Goal: Find contact information: Find contact information

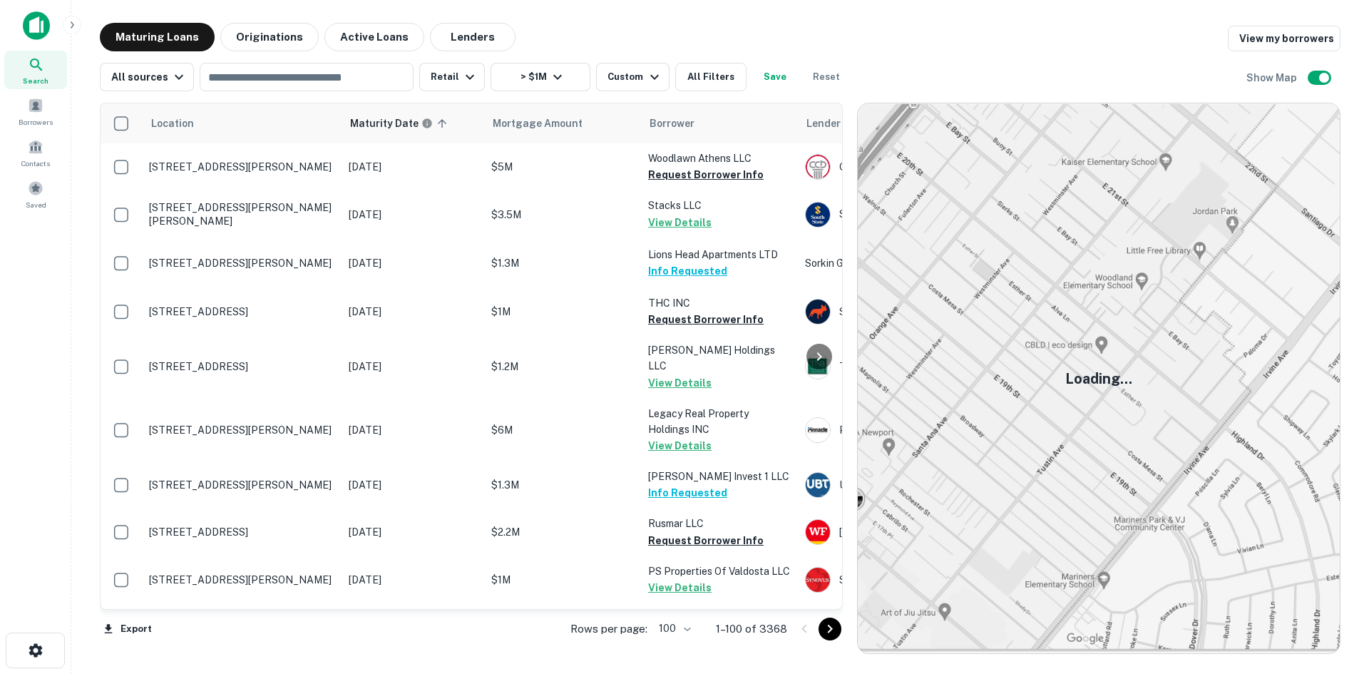
scroll to position [3253, 0]
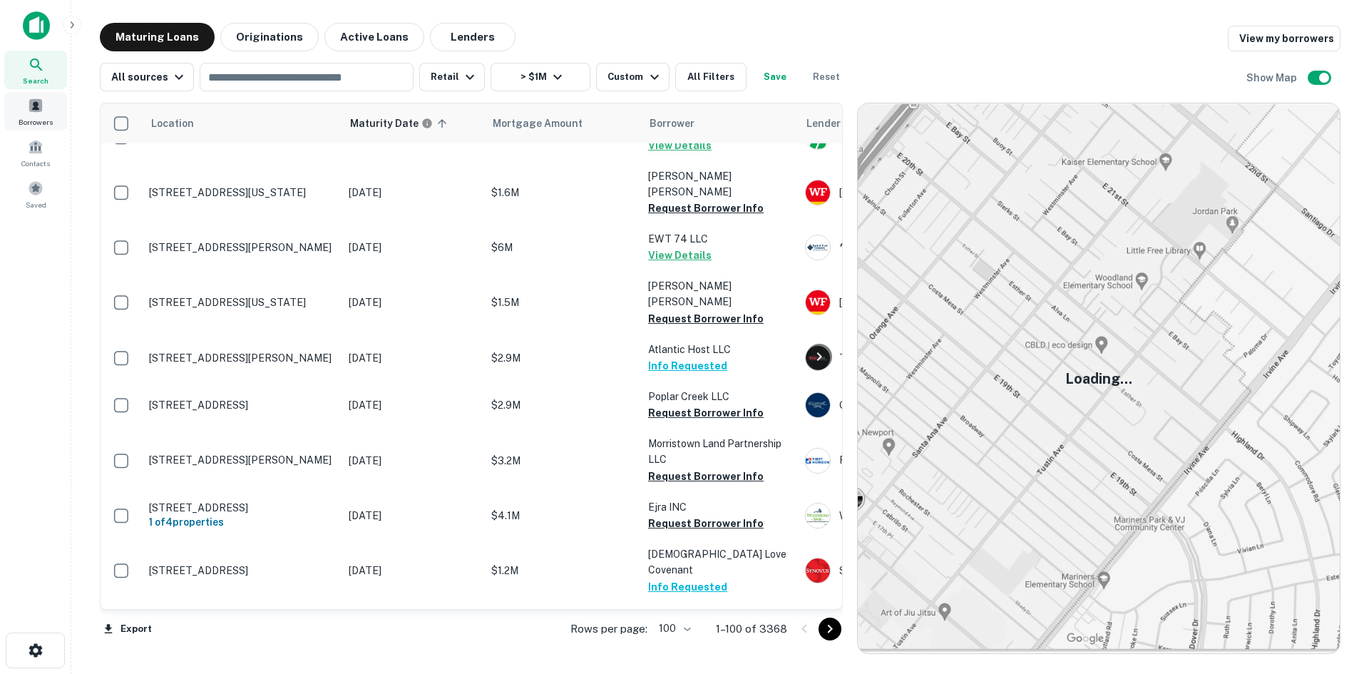
click at [39, 119] on span "Borrowers" at bounding box center [36, 121] width 34 height 11
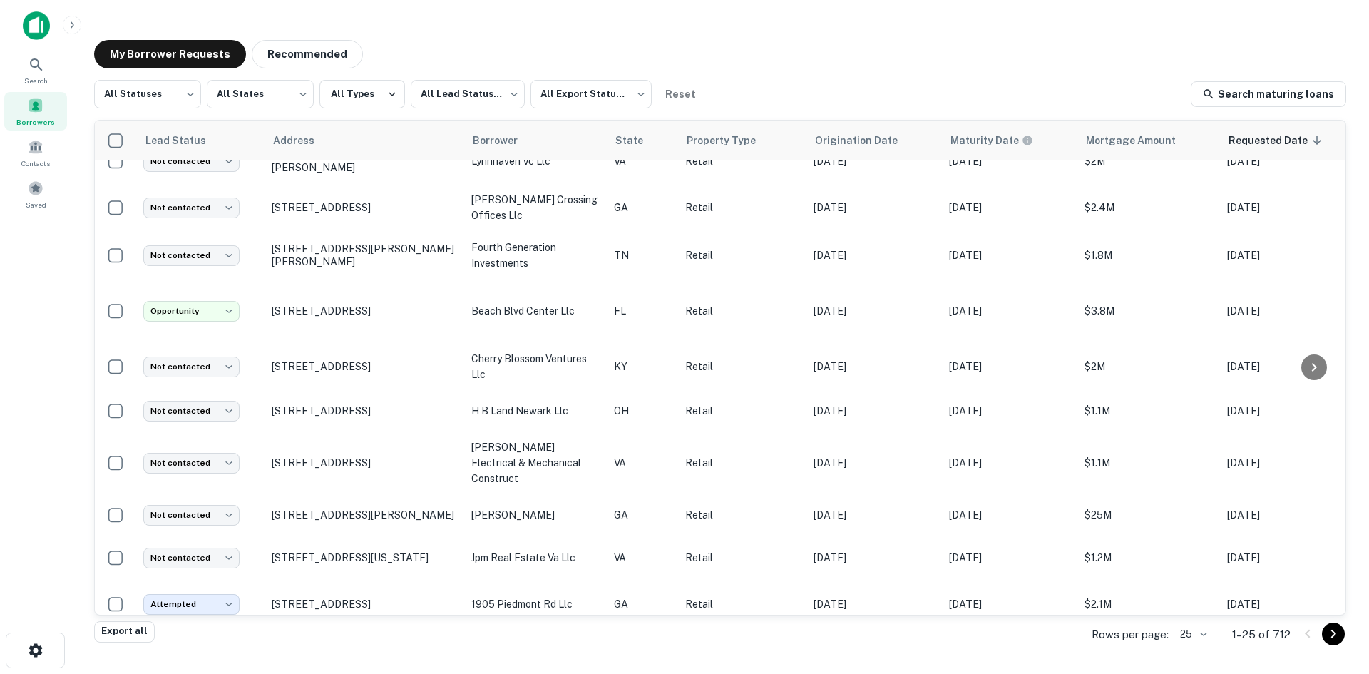
click at [1186, 634] on body "**********" at bounding box center [684, 337] width 1369 height 674
click at [1175, 642] on li "1000" at bounding box center [1194, 644] width 48 height 26
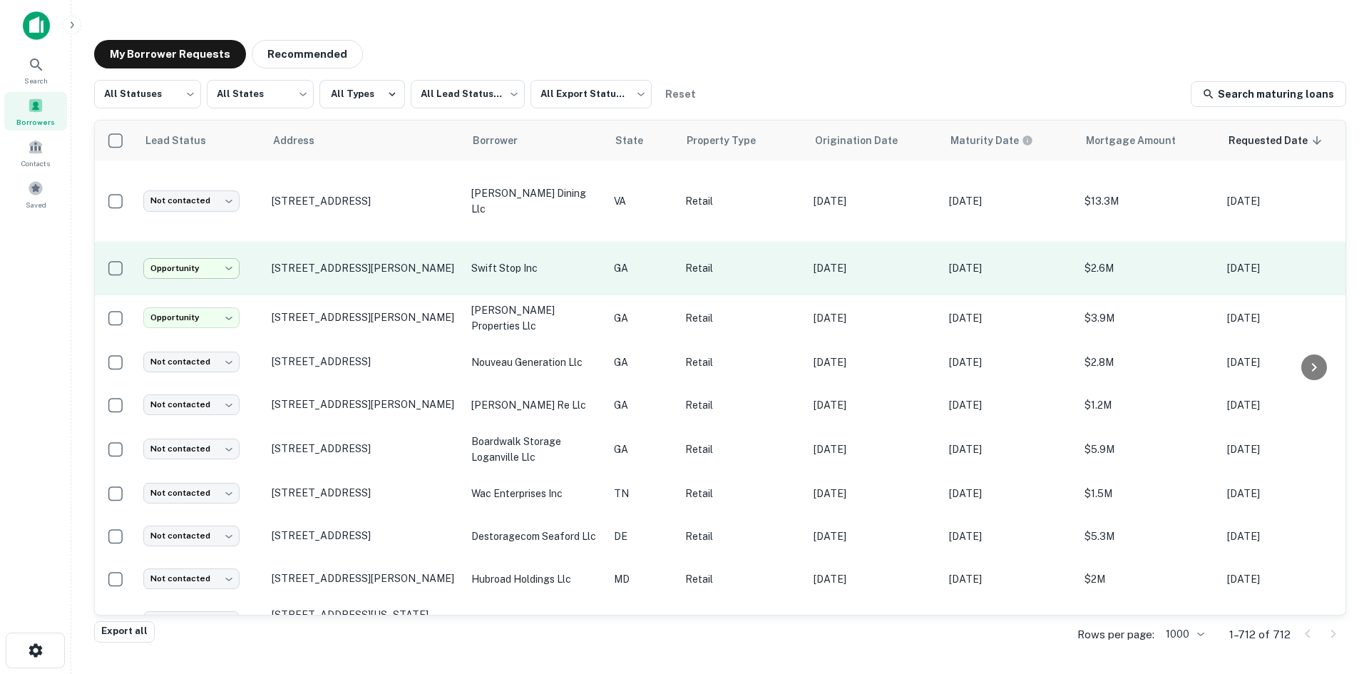
click at [222, 247] on body "**********" at bounding box center [684, 337] width 1369 height 674
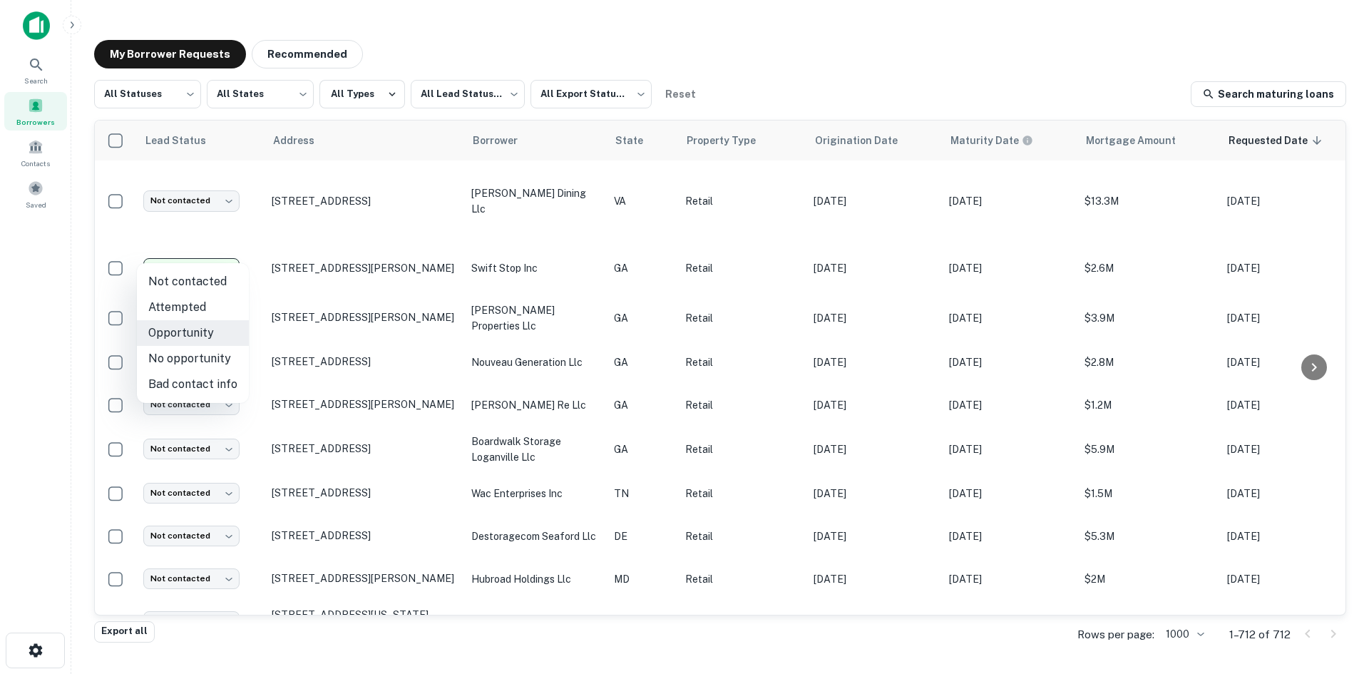
click at [402, 254] on div at bounding box center [684, 337] width 1369 height 674
click at [182, 109] on body "**********" at bounding box center [684, 337] width 1369 height 674
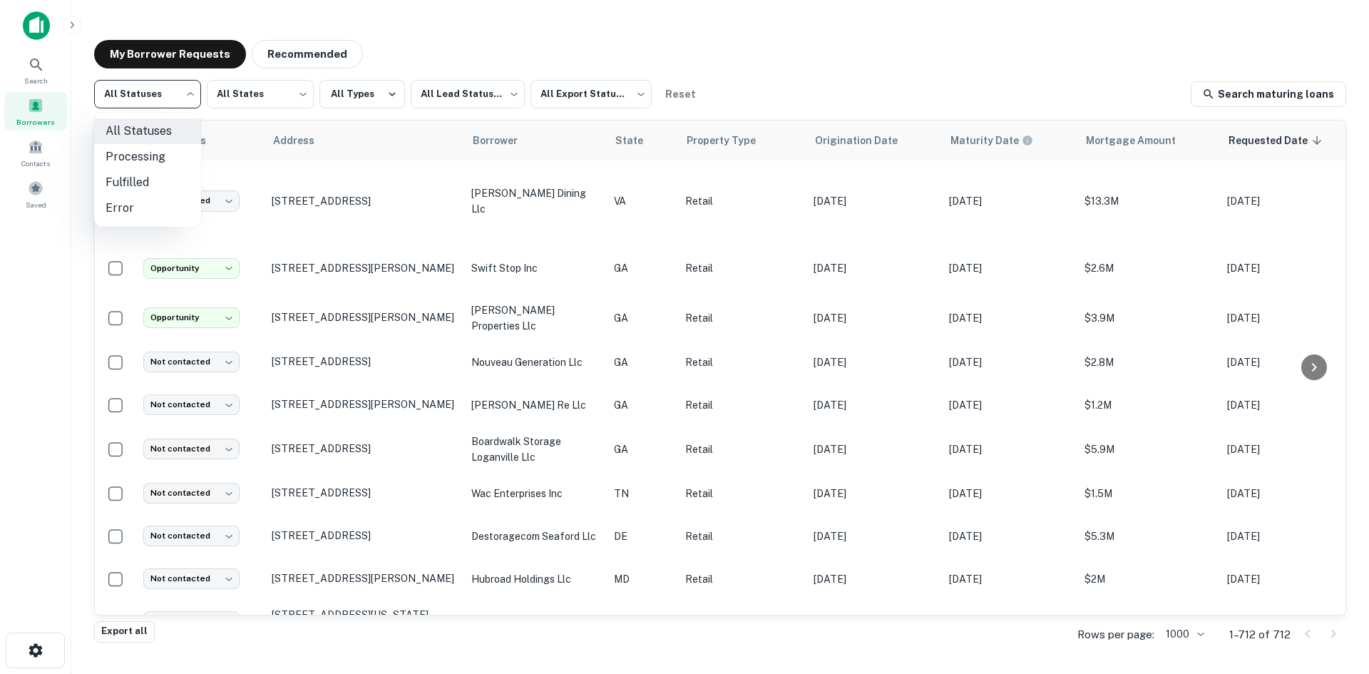
click at [168, 174] on li "Fulfilled" at bounding box center [147, 183] width 107 height 26
type input "*********"
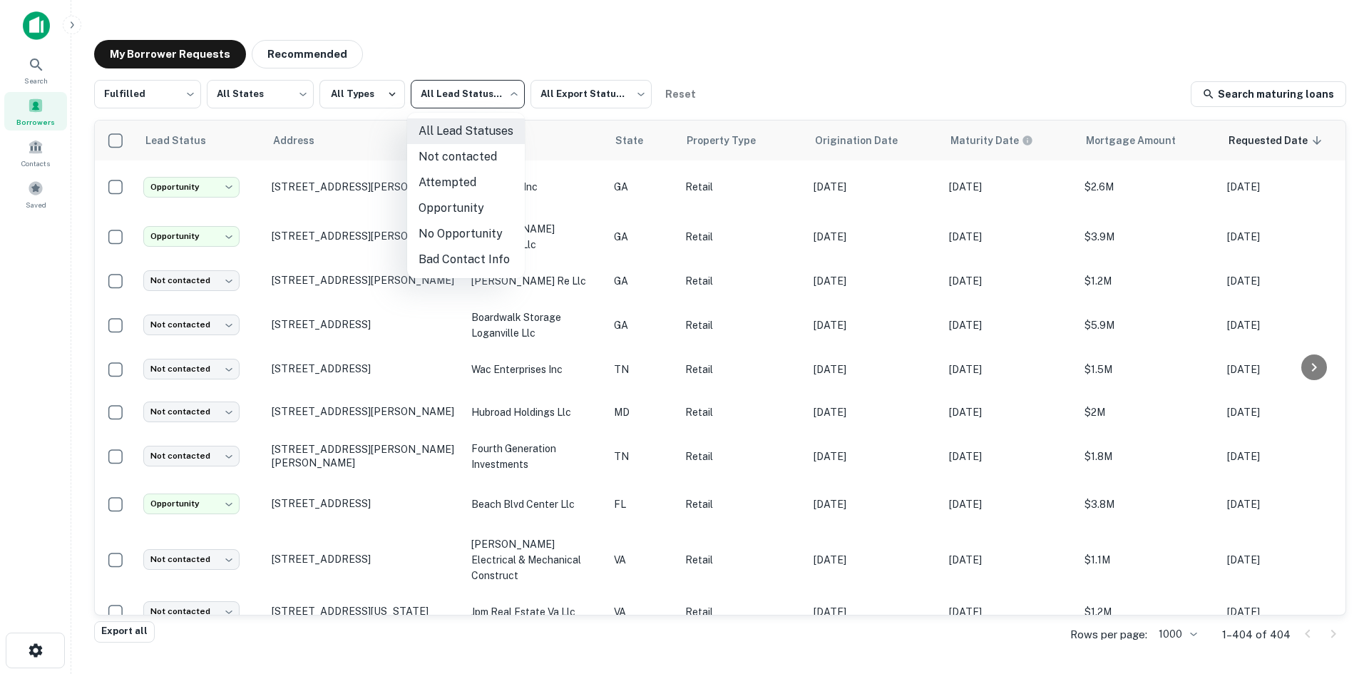
click at [432, 111] on body "**********" at bounding box center [684, 337] width 1369 height 674
click at [456, 207] on li "Opportunity" at bounding box center [466, 208] width 118 height 26
type input "**********"
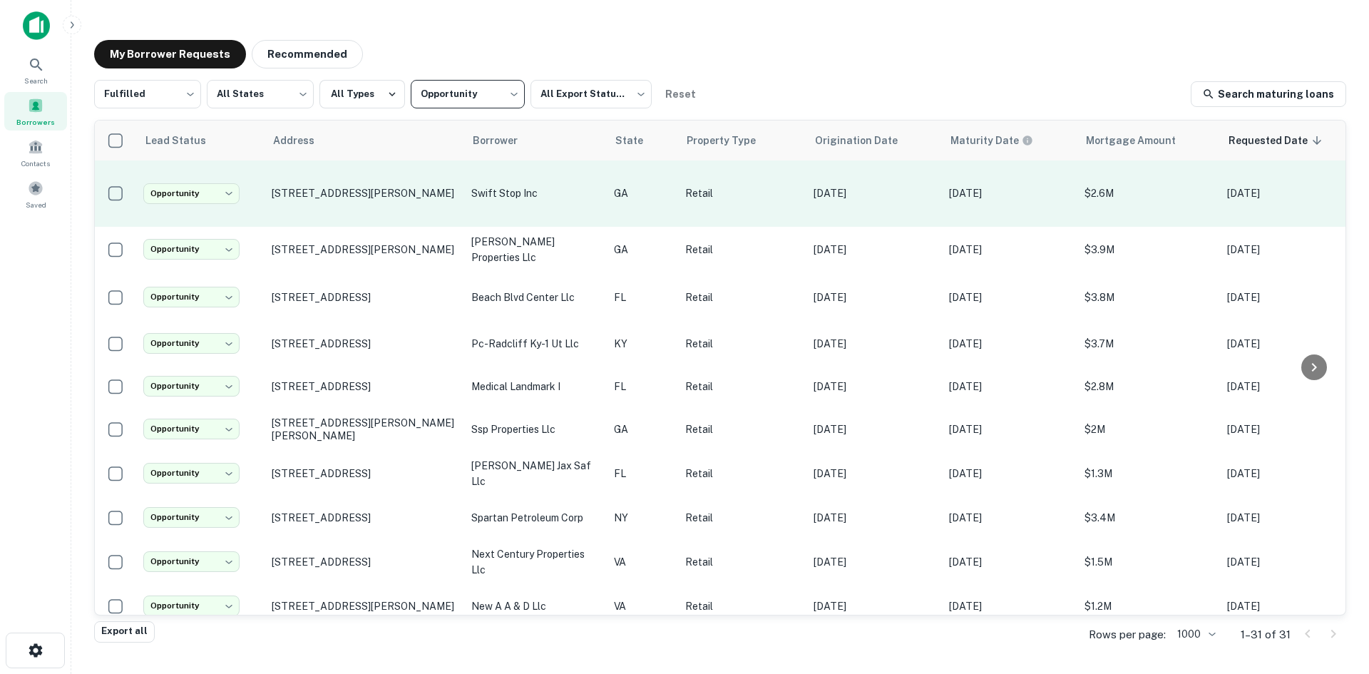
click at [369, 208] on td "1486 Scott Blvd Decatur, GA30030" at bounding box center [365, 193] width 200 height 66
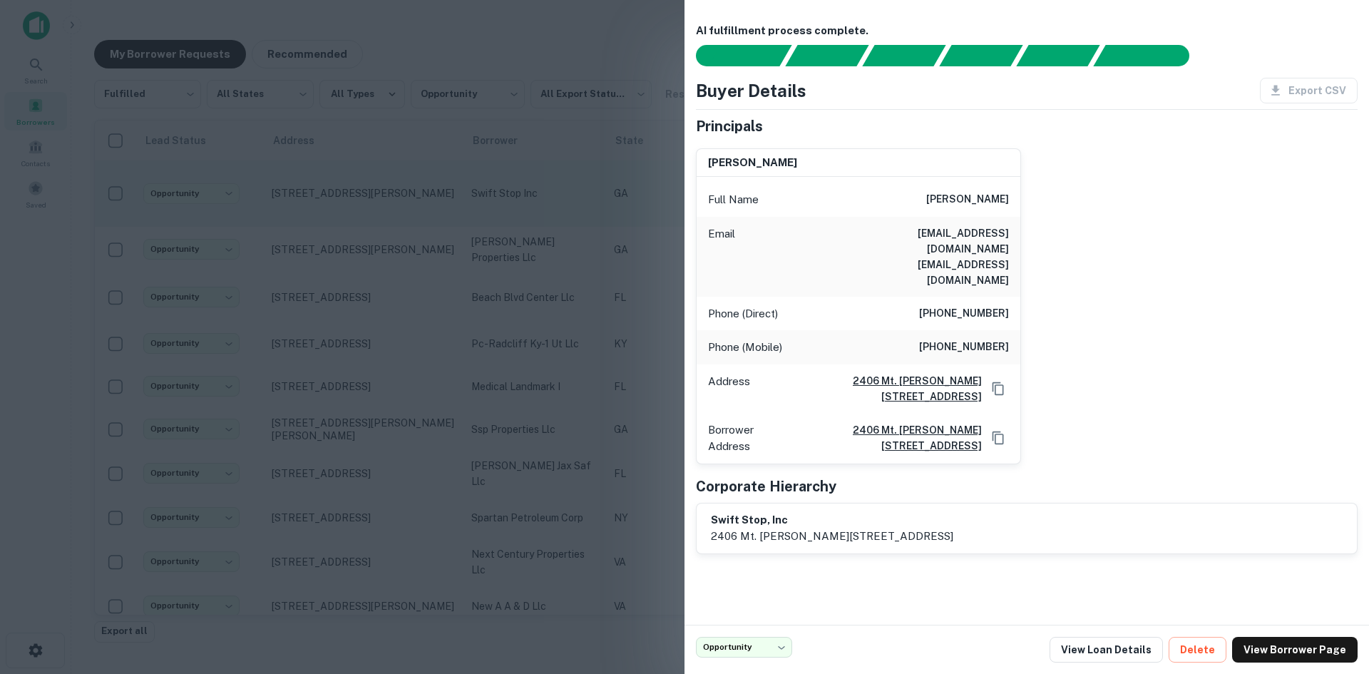
click at [369, 208] on div at bounding box center [684, 337] width 1369 height 674
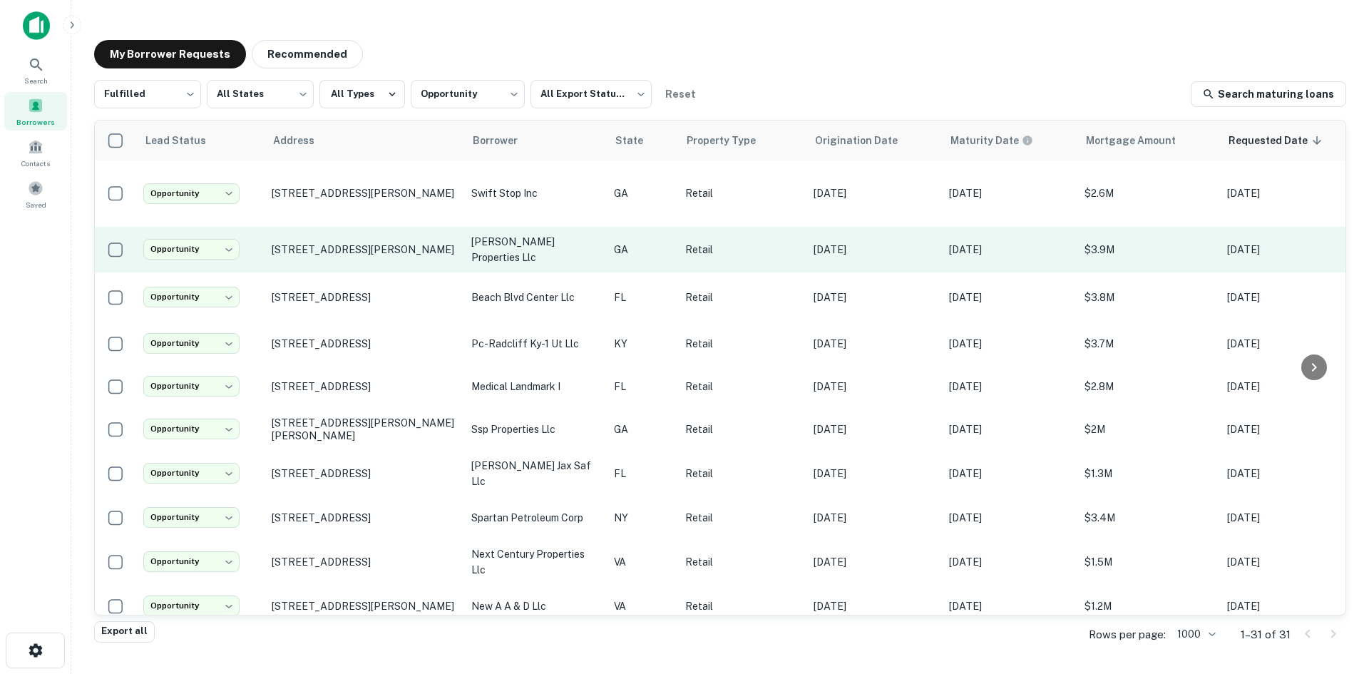
click at [370, 255] on td "2001 Pleasant Hill Rd Duluth, GA30096" at bounding box center [365, 250] width 200 height 46
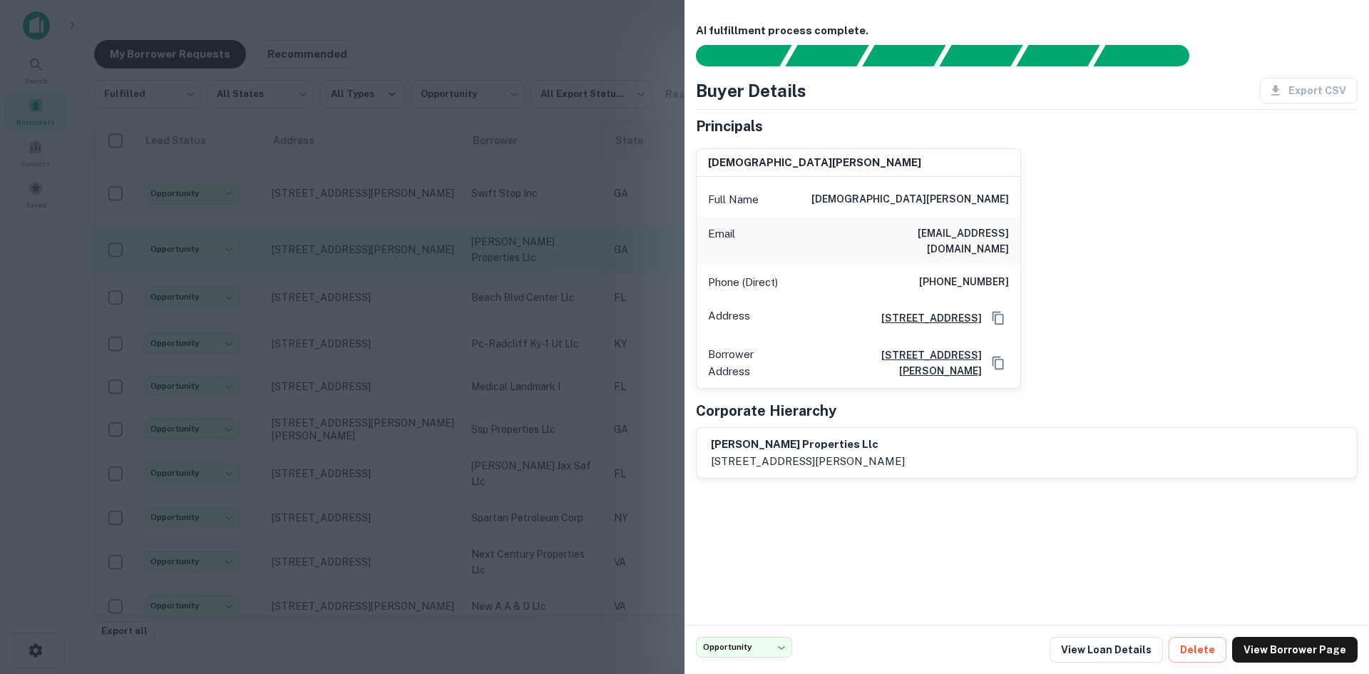
click at [370, 255] on div at bounding box center [684, 337] width 1369 height 674
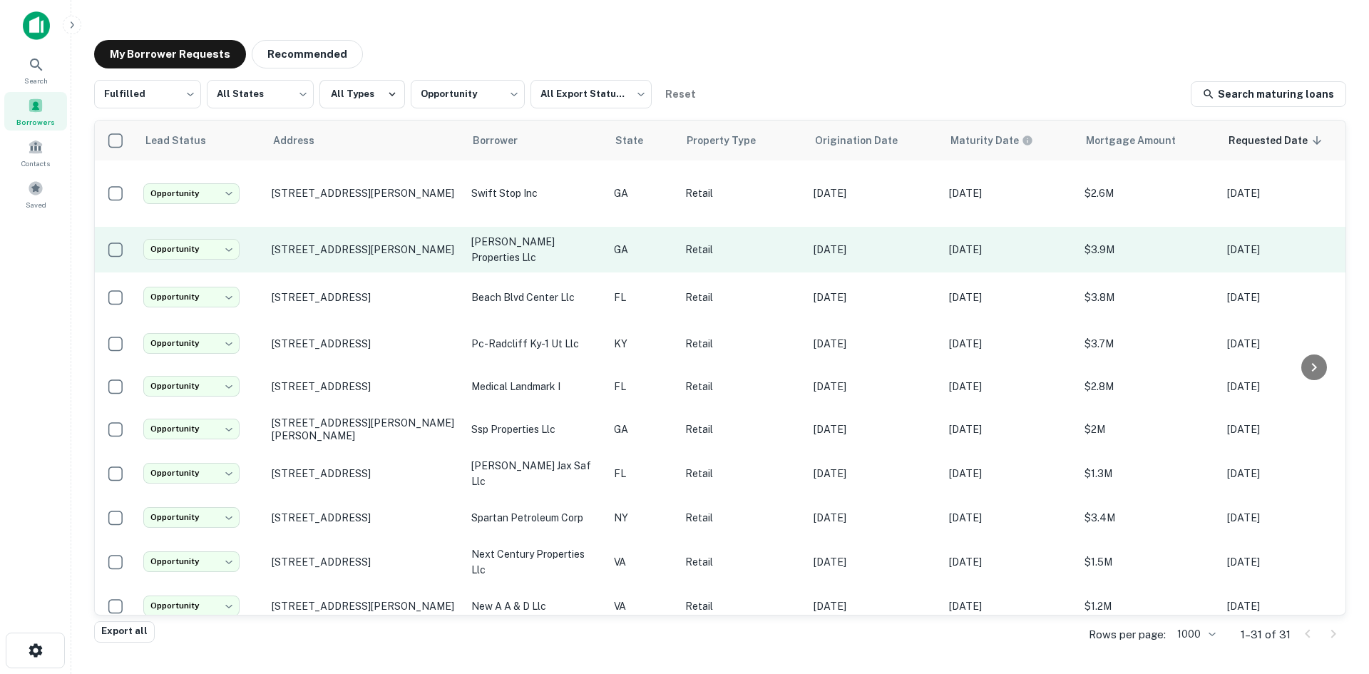
click at [356, 242] on td "2001 Pleasant Hill Rd Duluth, GA30096" at bounding box center [365, 250] width 200 height 46
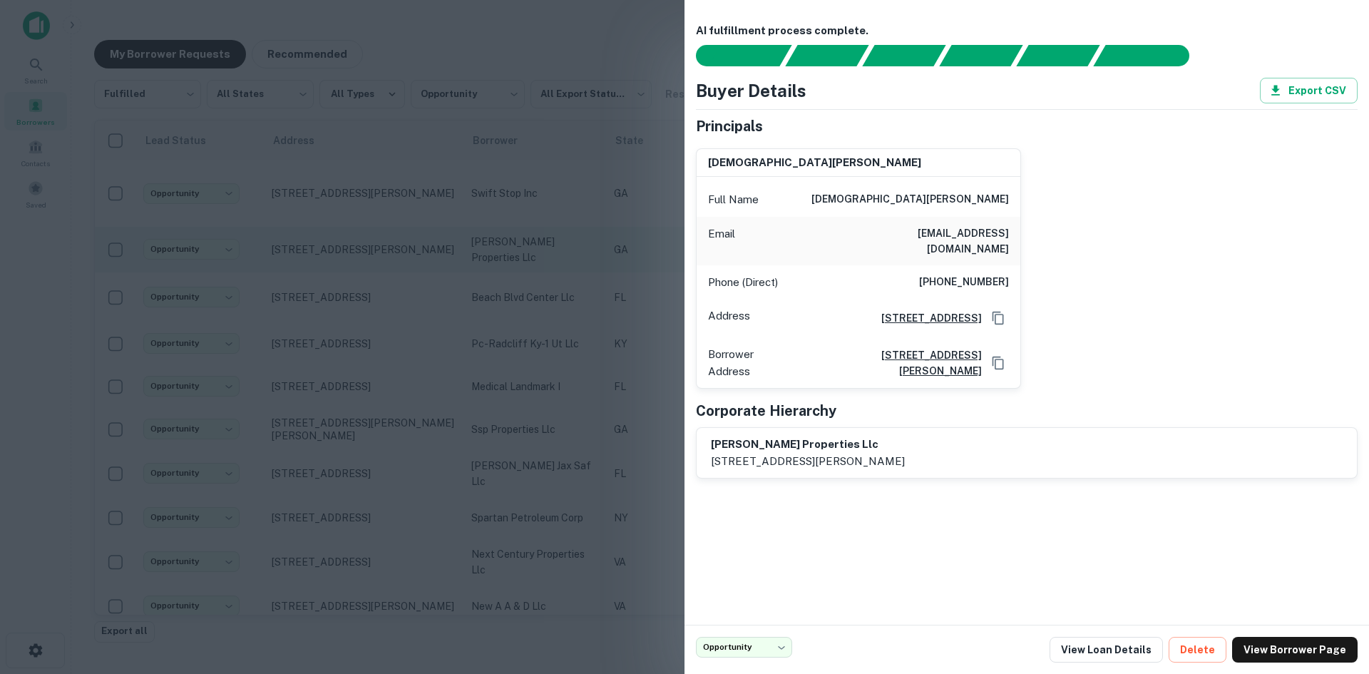
click at [356, 242] on div at bounding box center [684, 337] width 1369 height 674
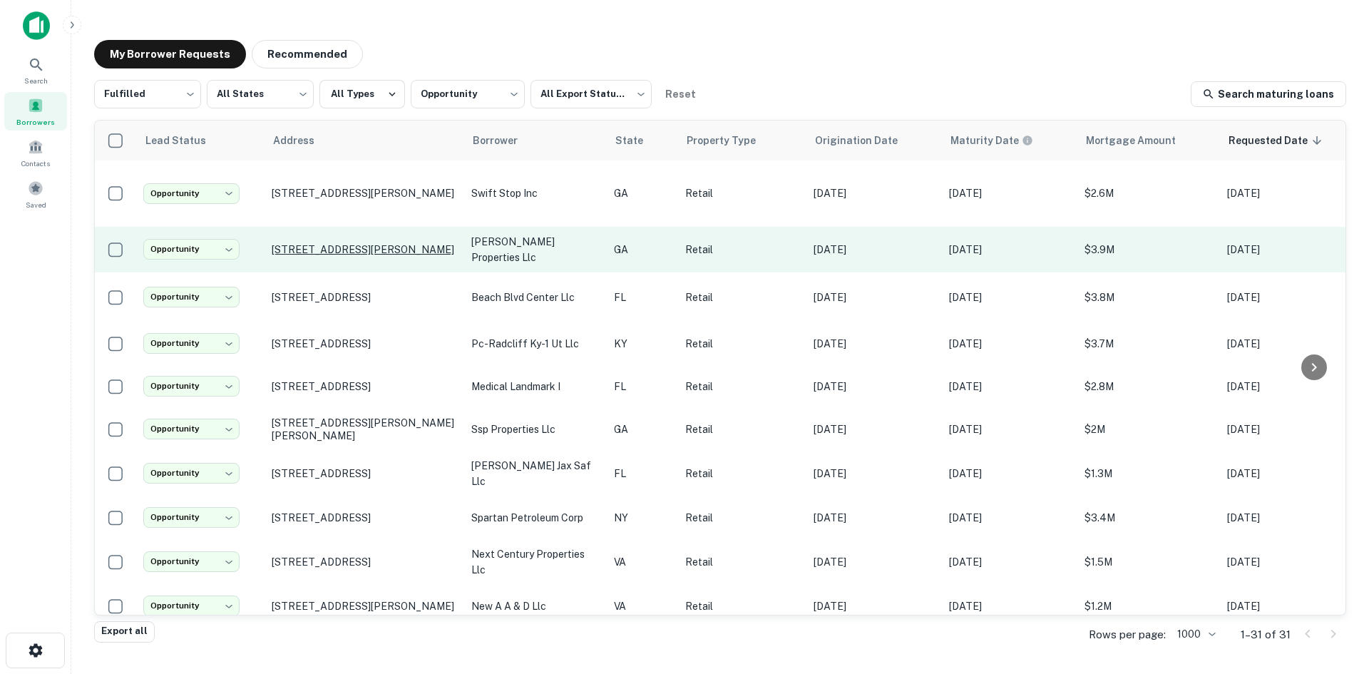
click at [349, 243] on p "2001 Pleasant Hill Rd Duluth, GA30096" at bounding box center [364, 249] width 185 height 13
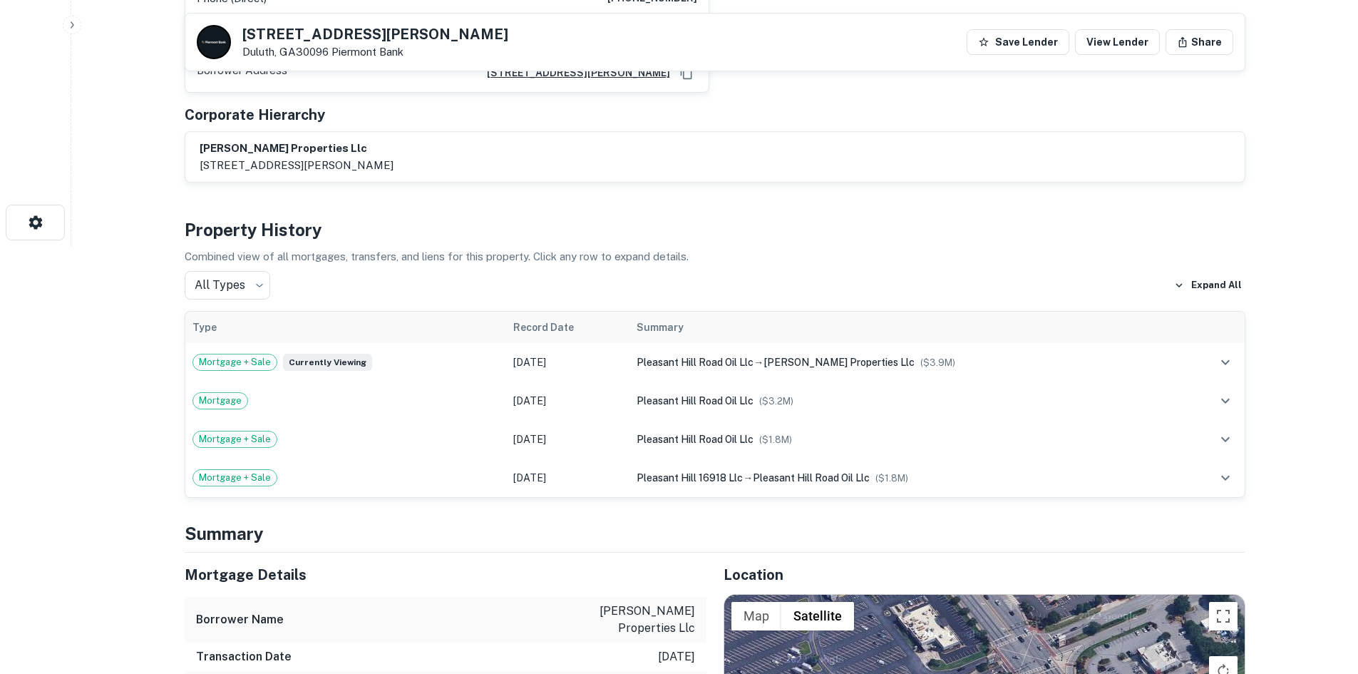
scroll to position [642, 0]
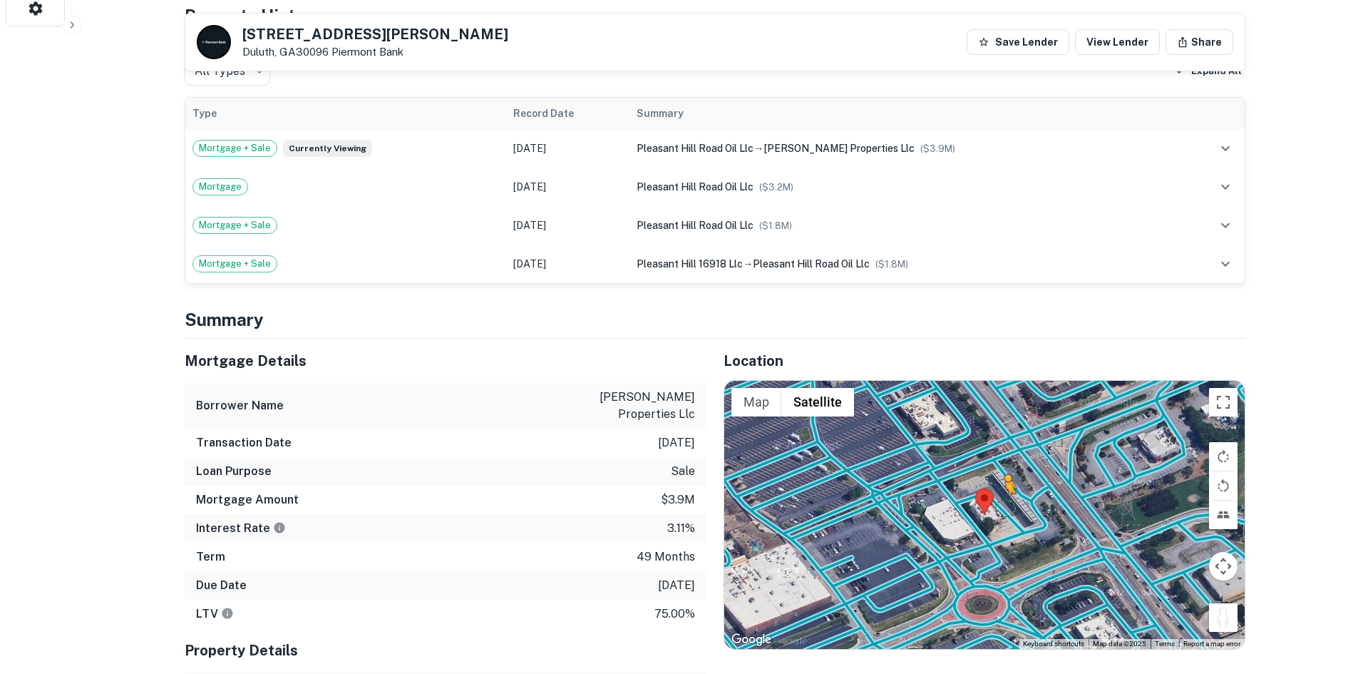
drag, startPoint x: 1226, startPoint y: 606, endPoint x: 1001, endPoint y: 486, distance: 254.6
click at [1001, 486] on div "To activate drag with keyboard, press Alt + Enter. Once in keyboard drag state,…" at bounding box center [985, 515] width 521 height 268
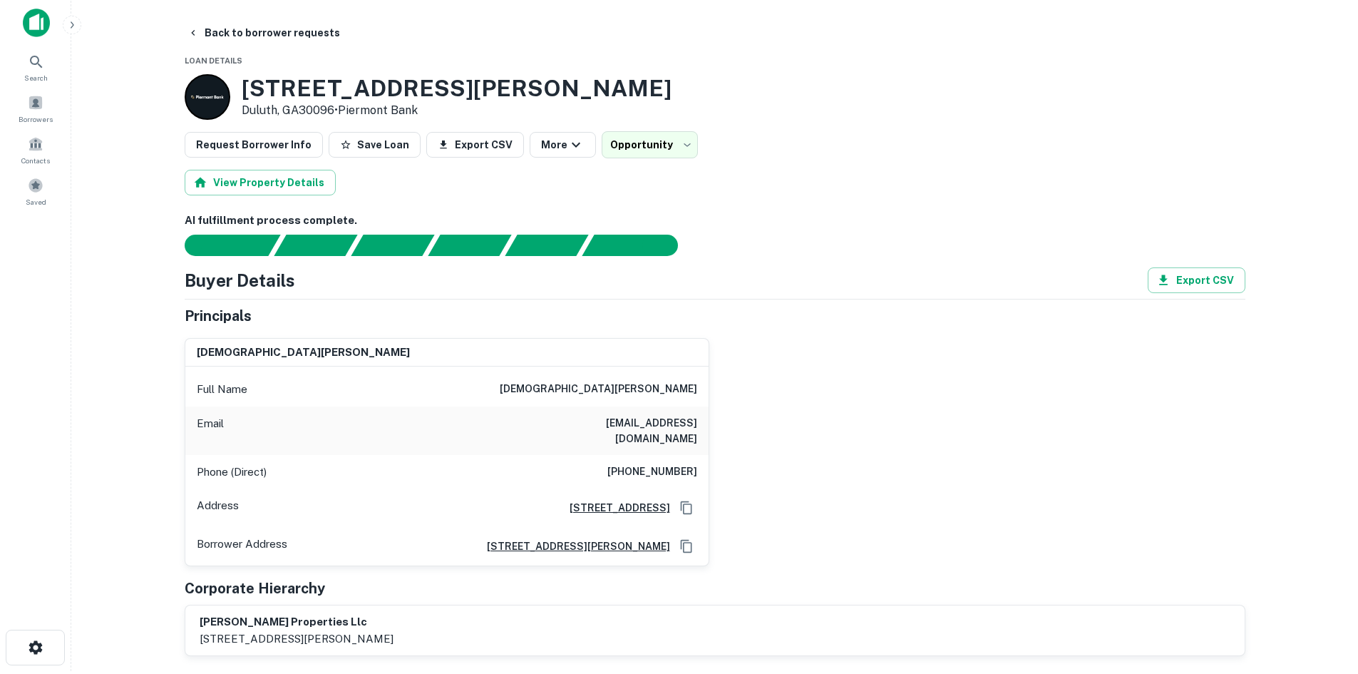
scroll to position [0, 0]
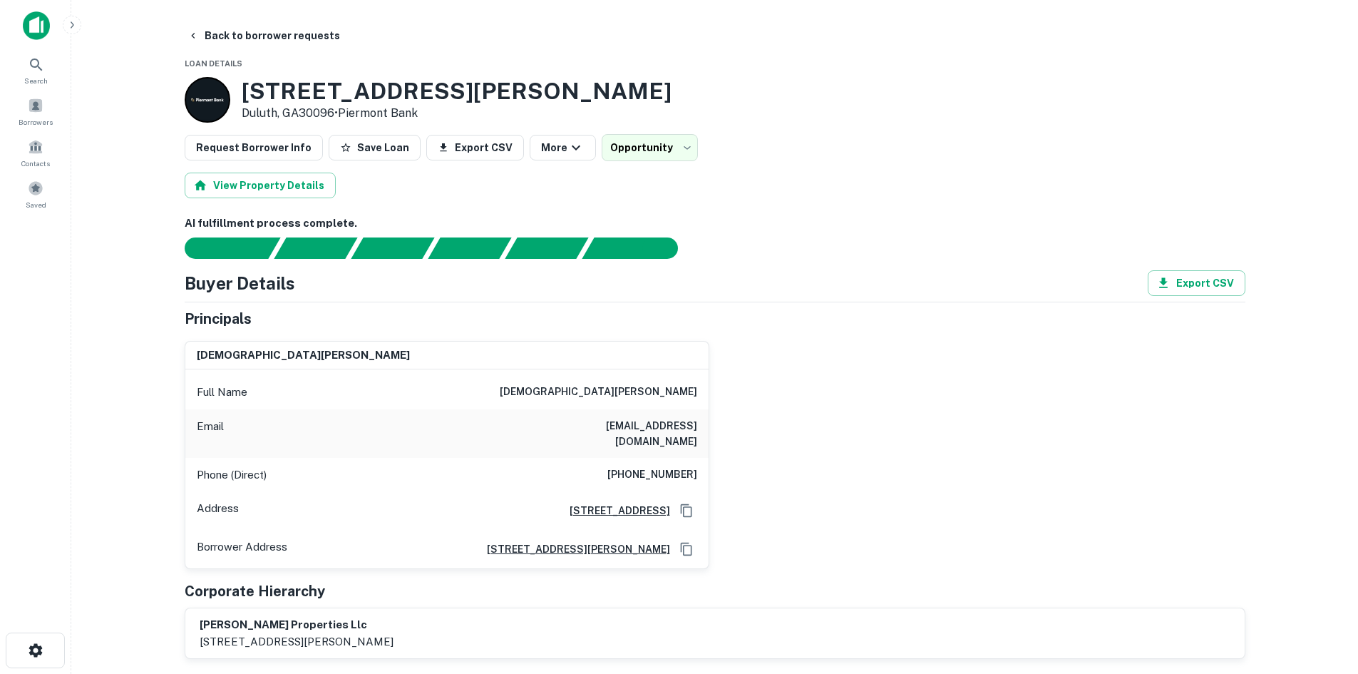
click at [670, 458] on div "Phone (Direct) (207) 450-6905" at bounding box center [446, 475] width 523 height 34
click at [672, 466] on h6 "(207) 450-6905" at bounding box center [653, 474] width 90 height 17
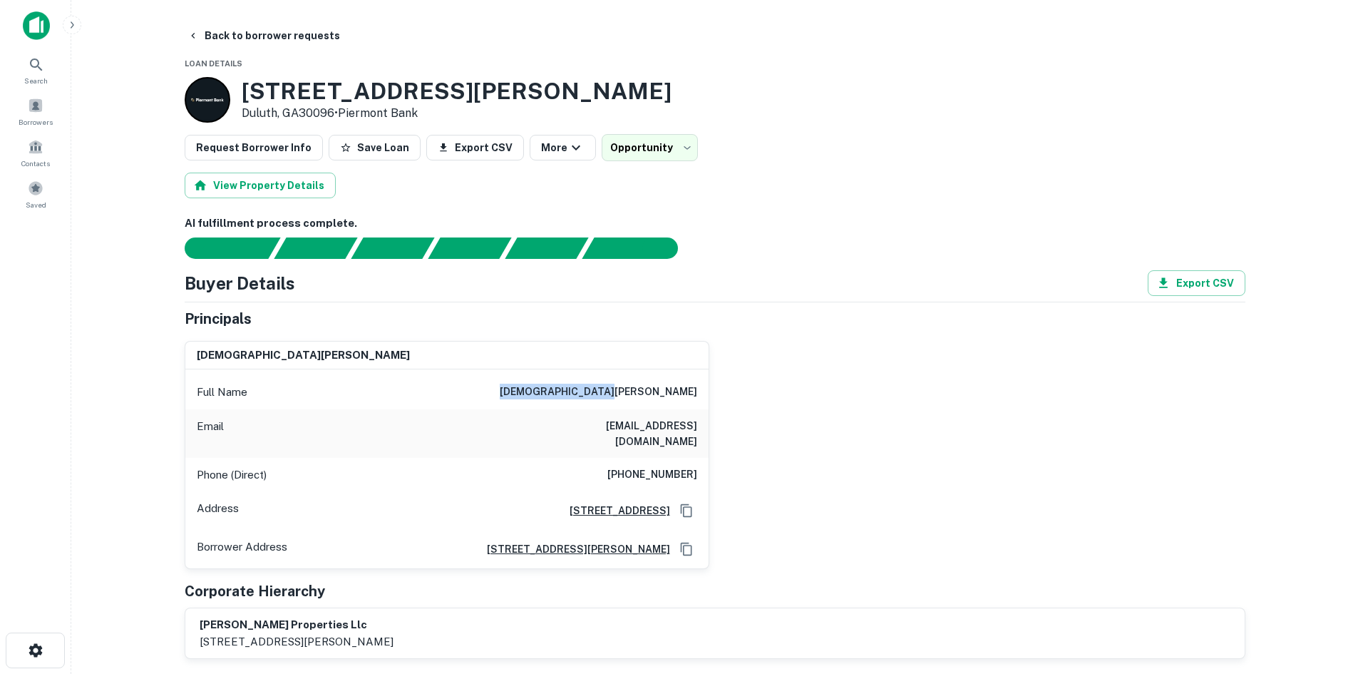
drag, startPoint x: 584, startPoint y: 392, endPoint x: 705, endPoint y: 393, distance: 120.5
click at [705, 393] on div "Full Name shamsha a meghjani" at bounding box center [446, 392] width 523 height 34
click at [670, 433] on h6 "meghjania@bellsouth.net" at bounding box center [611, 433] width 171 height 31
click at [670, 432] on h6 "meghjania@bellsouth.net" at bounding box center [611, 433] width 171 height 31
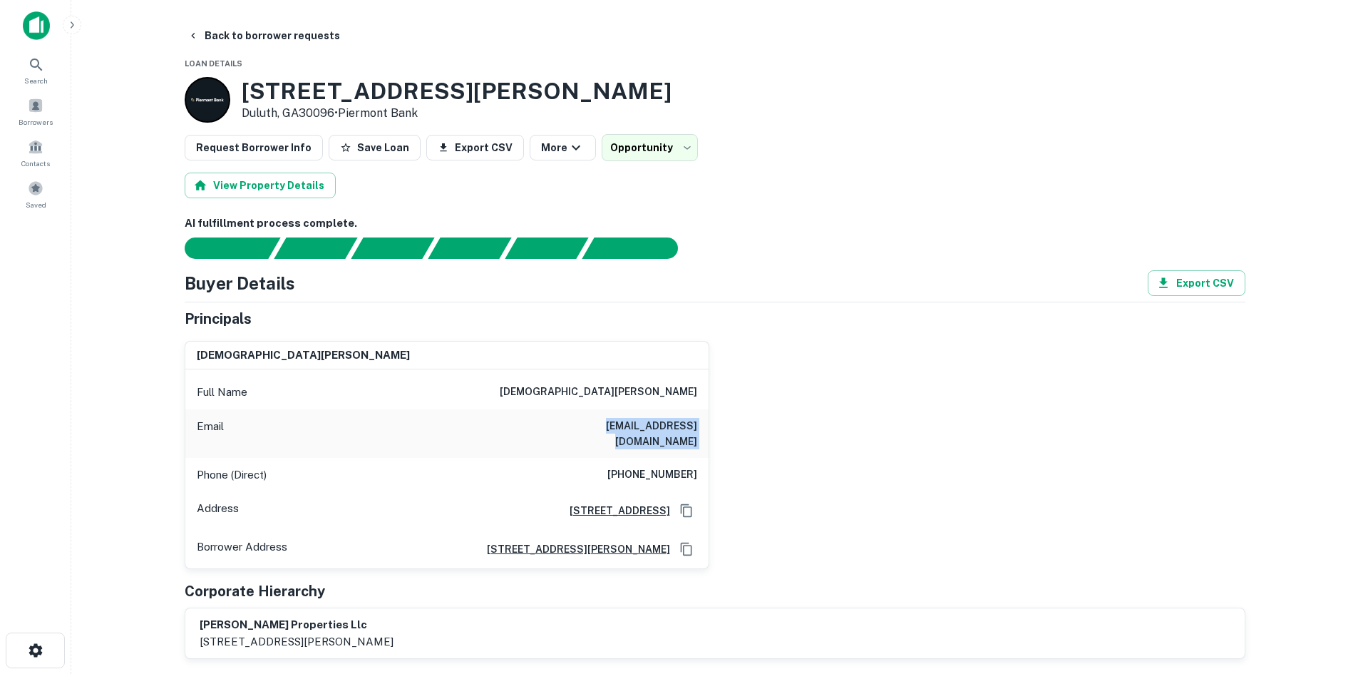
click at [670, 432] on h6 "meghjania@bellsouth.net" at bounding box center [611, 433] width 171 height 31
copy h6 "meghjania@bellsouth.net"
click at [623, 466] on h6 "(207) 450-6905" at bounding box center [653, 474] width 90 height 17
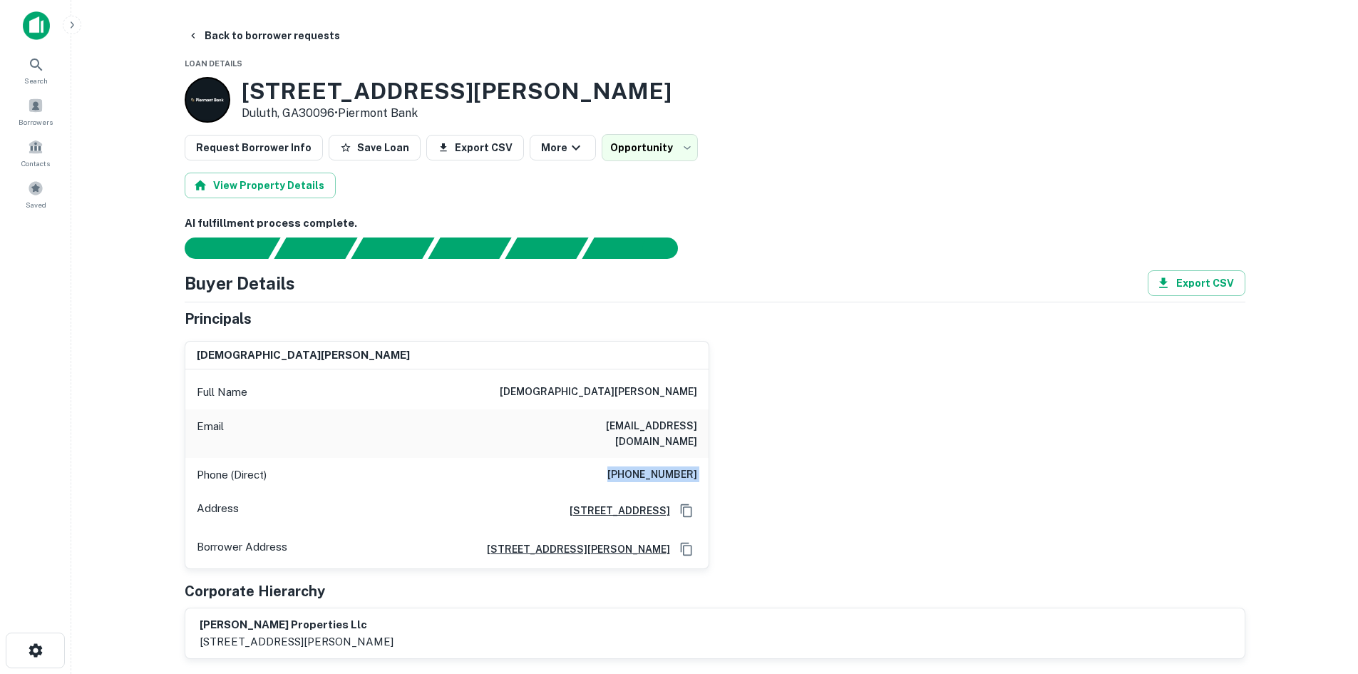
copy h6 "(207) 450-6905"
click at [650, 421] on h6 "meghjania@bellsouth.net" at bounding box center [611, 433] width 171 height 31
copy h6 "meghjania@bellsouth.net"
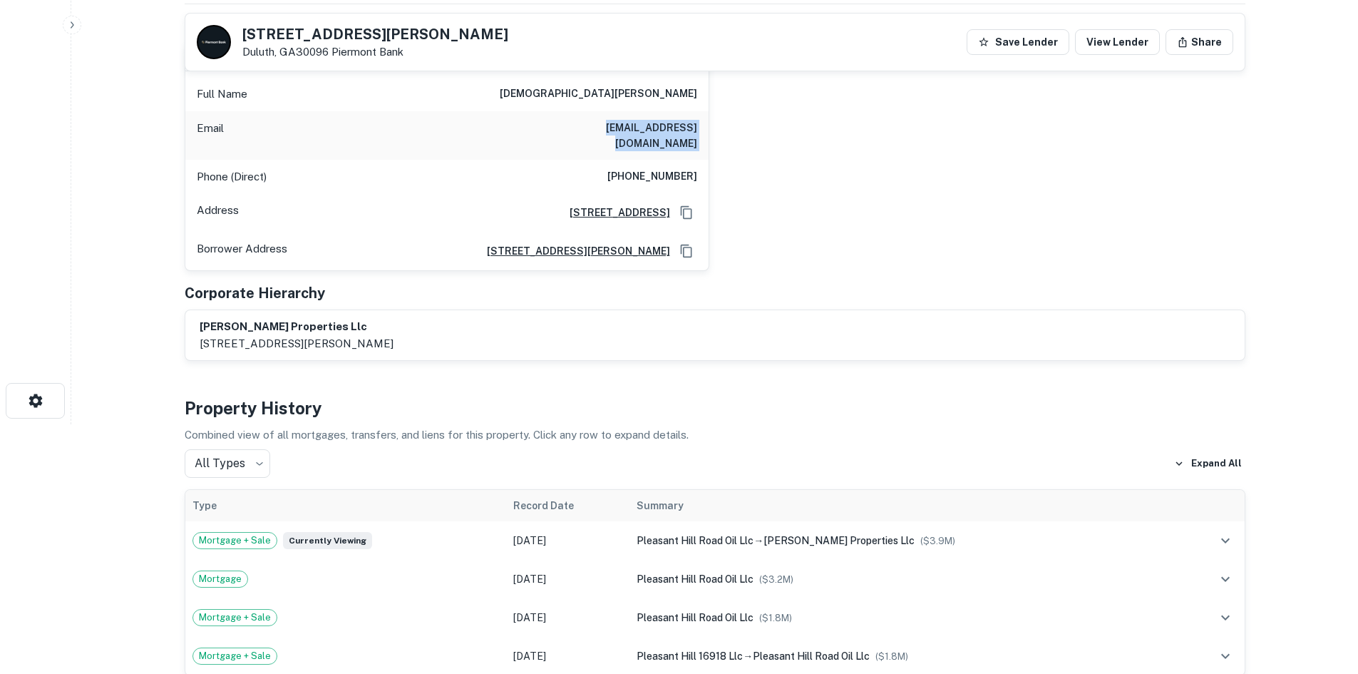
scroll to position [214, 0]
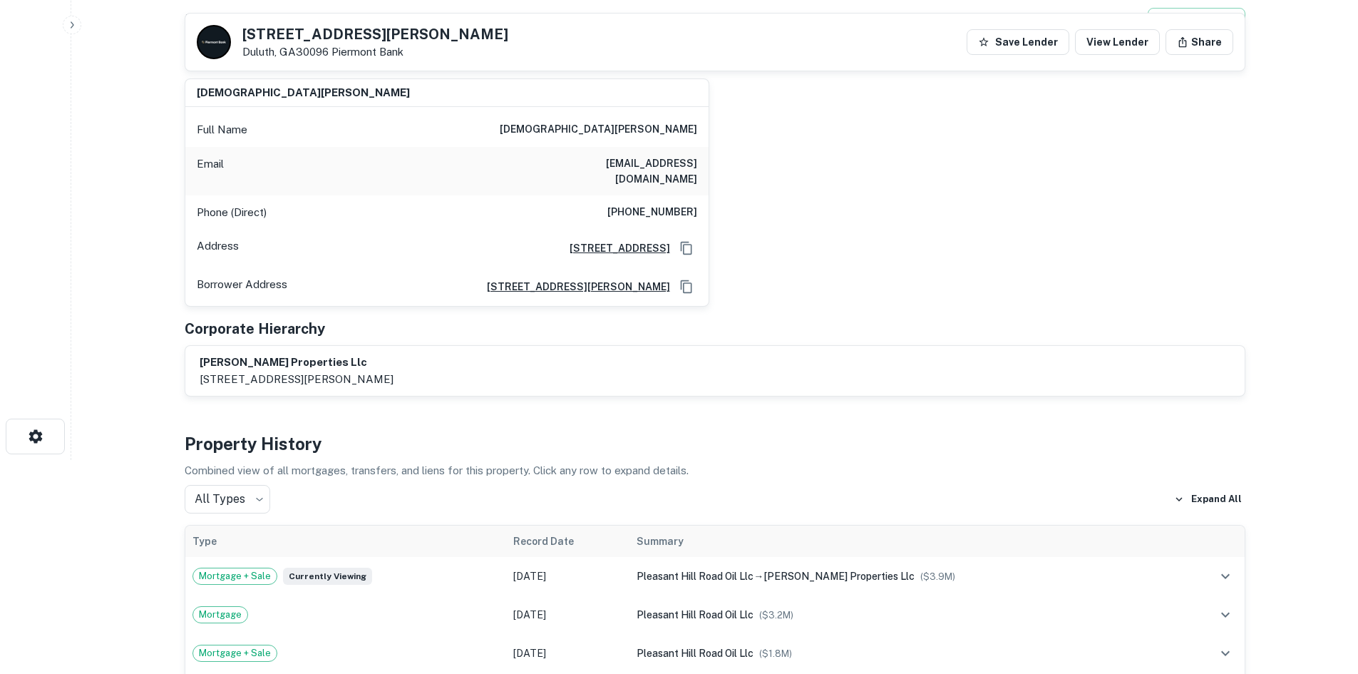
click at [562, 195] on div "Phone (Direct) (207) 450-6905" at bounding box center [446, 212] width 523 height 34
drag, startPoint x: 572, startPoint y: 160, endPoint x: 707, endPoint y: 155, distance: 135.6
click at [707, 155] on div "Email meghjania@bellsouth.net" at bounding box center [446, 171] width 523 height 48
copy h6 "meghjania@bellsouth.net"
drag, startPoint x: 244, startPoint y: 31, endPoint x: 332, endPoint y: 44, distance: 88.6
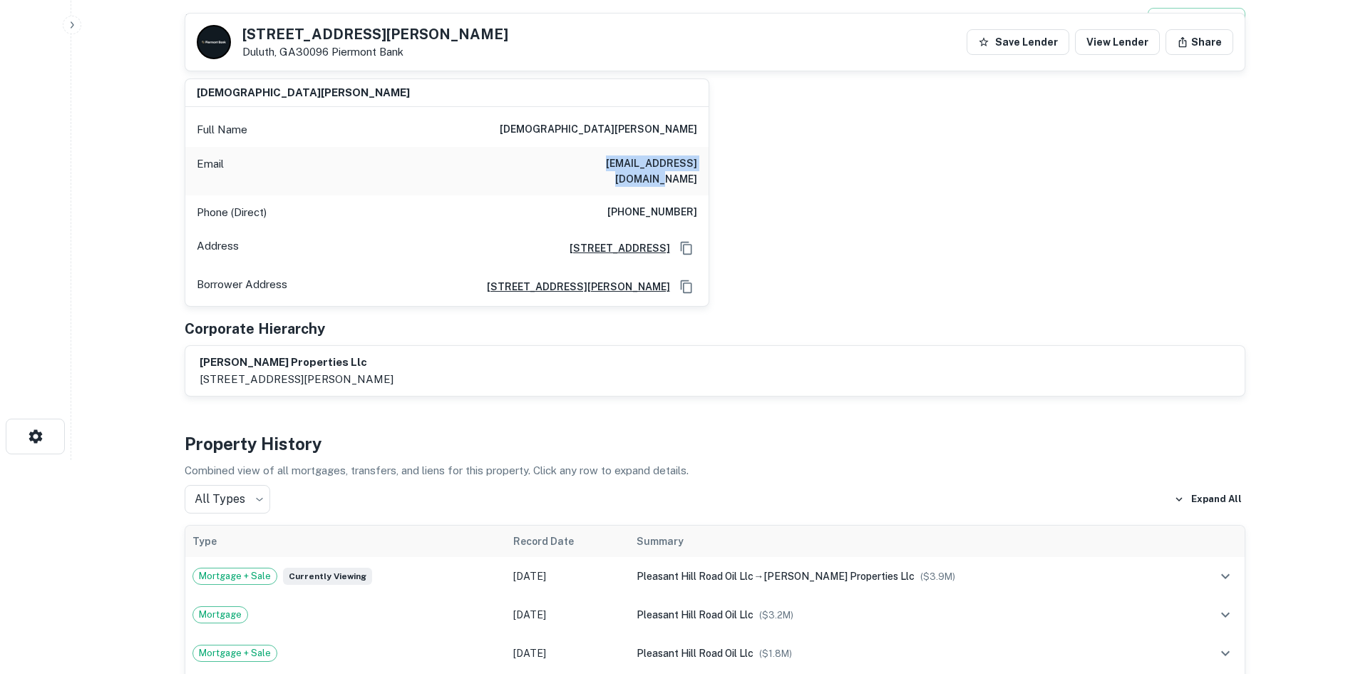
click at [332, 44] on div "2001 Pleasant Hill Rd Duluth, GA30096 Piermont Bank" at bounding box center [375, 42] width 266 height 31
drag, startPoint x: 245, startPoint y: 33, endPoint x: 391, endPoint y: 28, distance: 146.3
click at [391, 28] on h5 "2001 Pleasant Hill Rd" at bounding box center [375, 34] width 266 height 14
copy h5 "2001 Pleasant Hill Rd"
